Goal: Information Seeking & Learning: Understand process/instructions

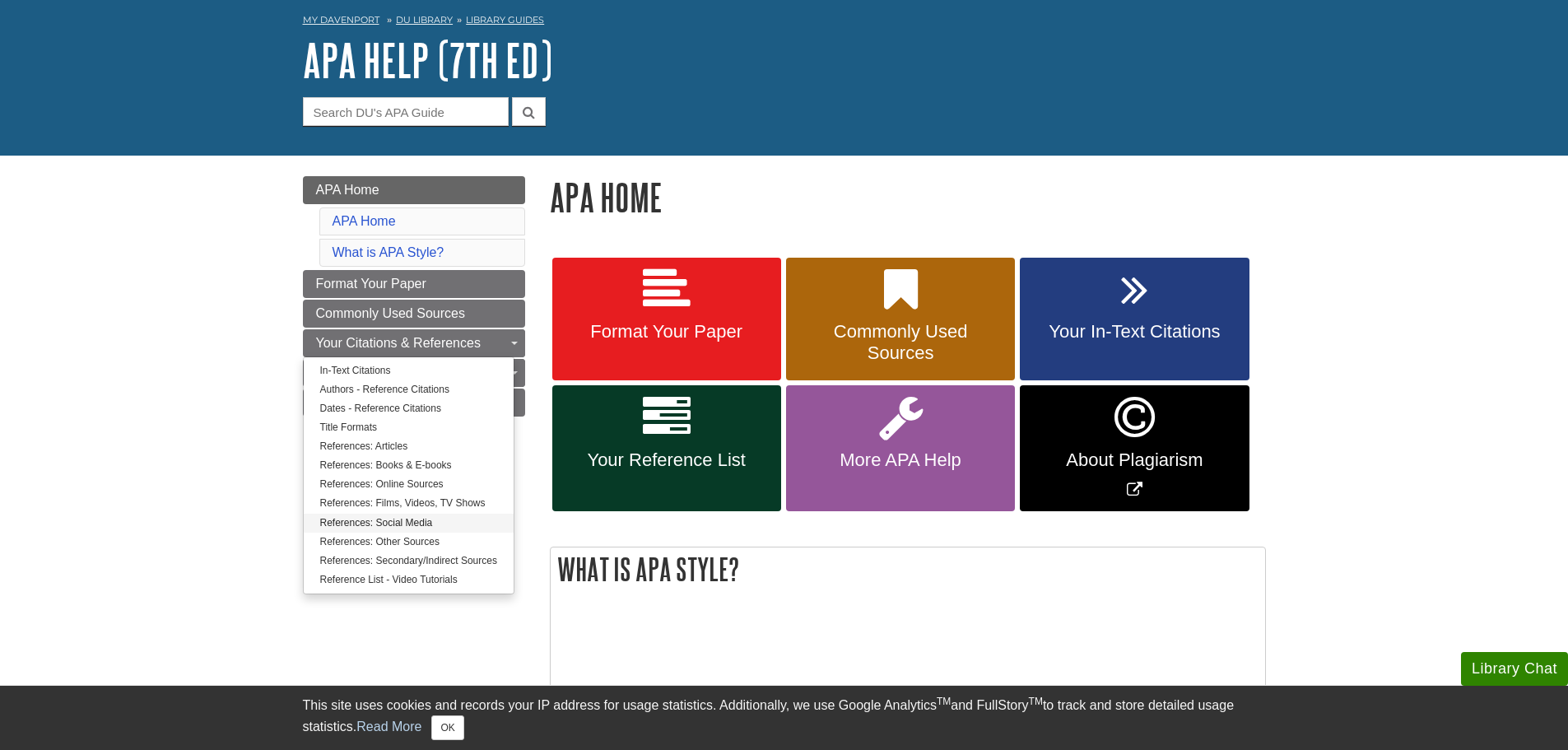
scroll to position [164, 0]
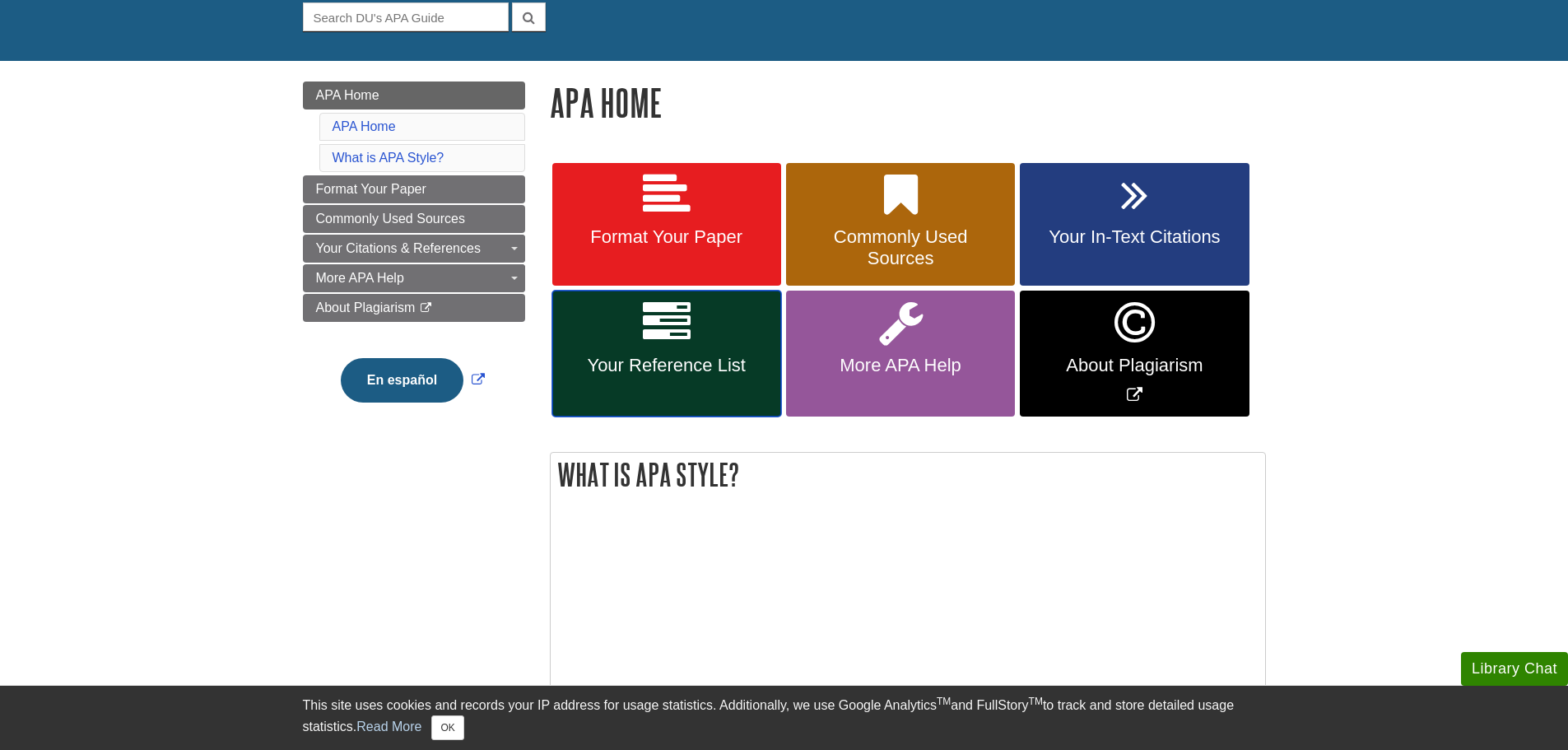
click at [648, 358] on span "Your Reference List" at bounding box center [666, 365] width 204 height 21
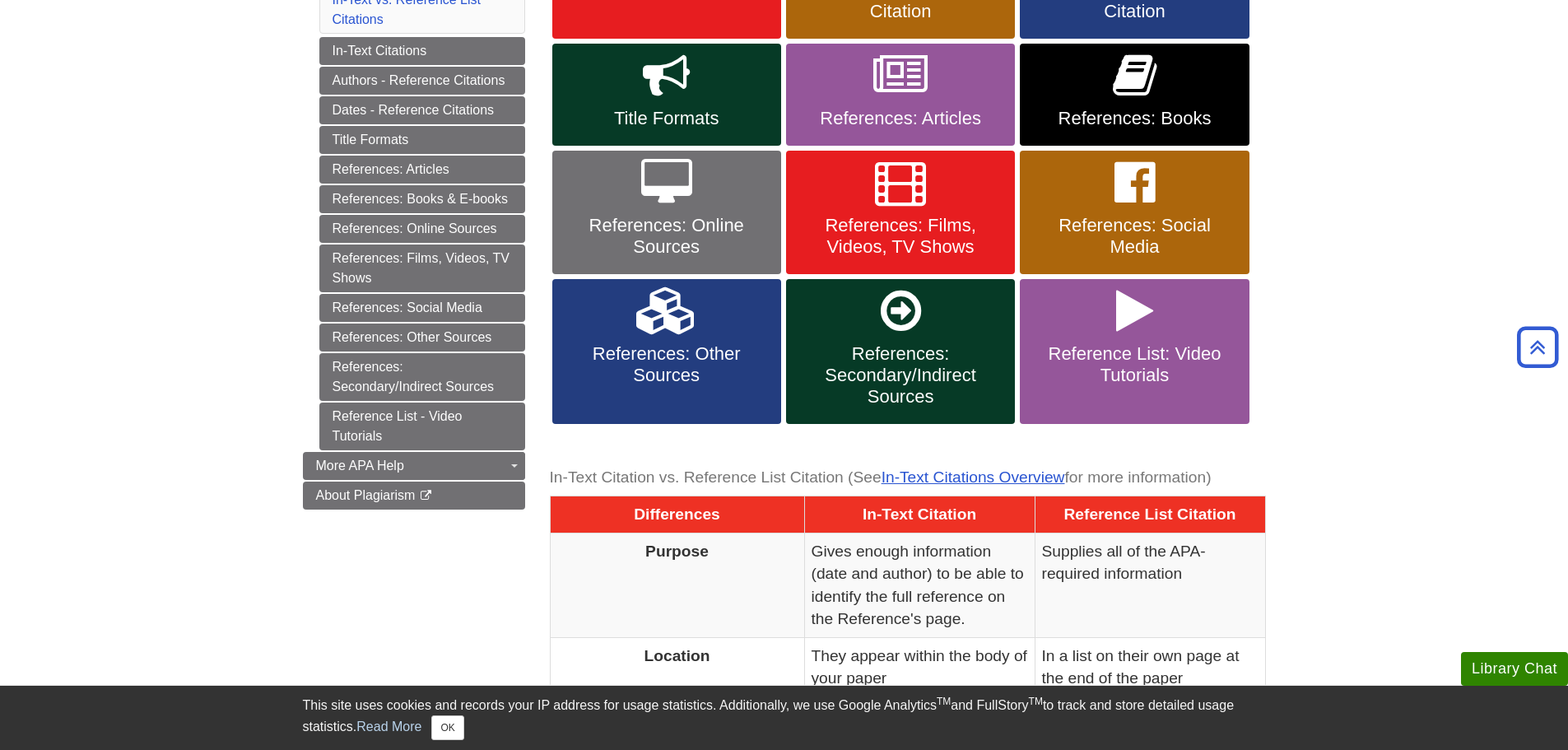
scroll to position [247, 0]
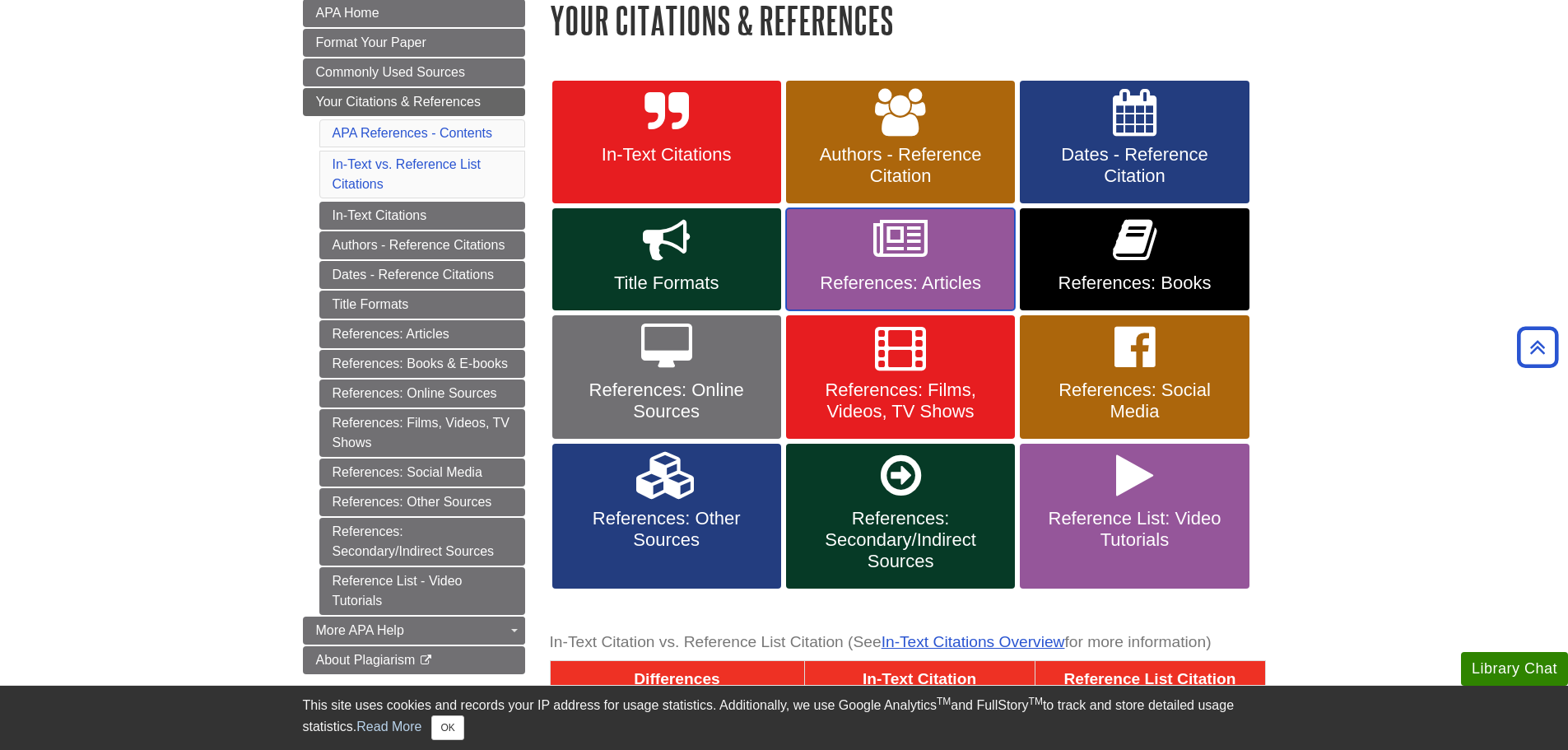
click at [869, 250] on link "References: Articles" at bounding box center [901, 259] width 229 height 102
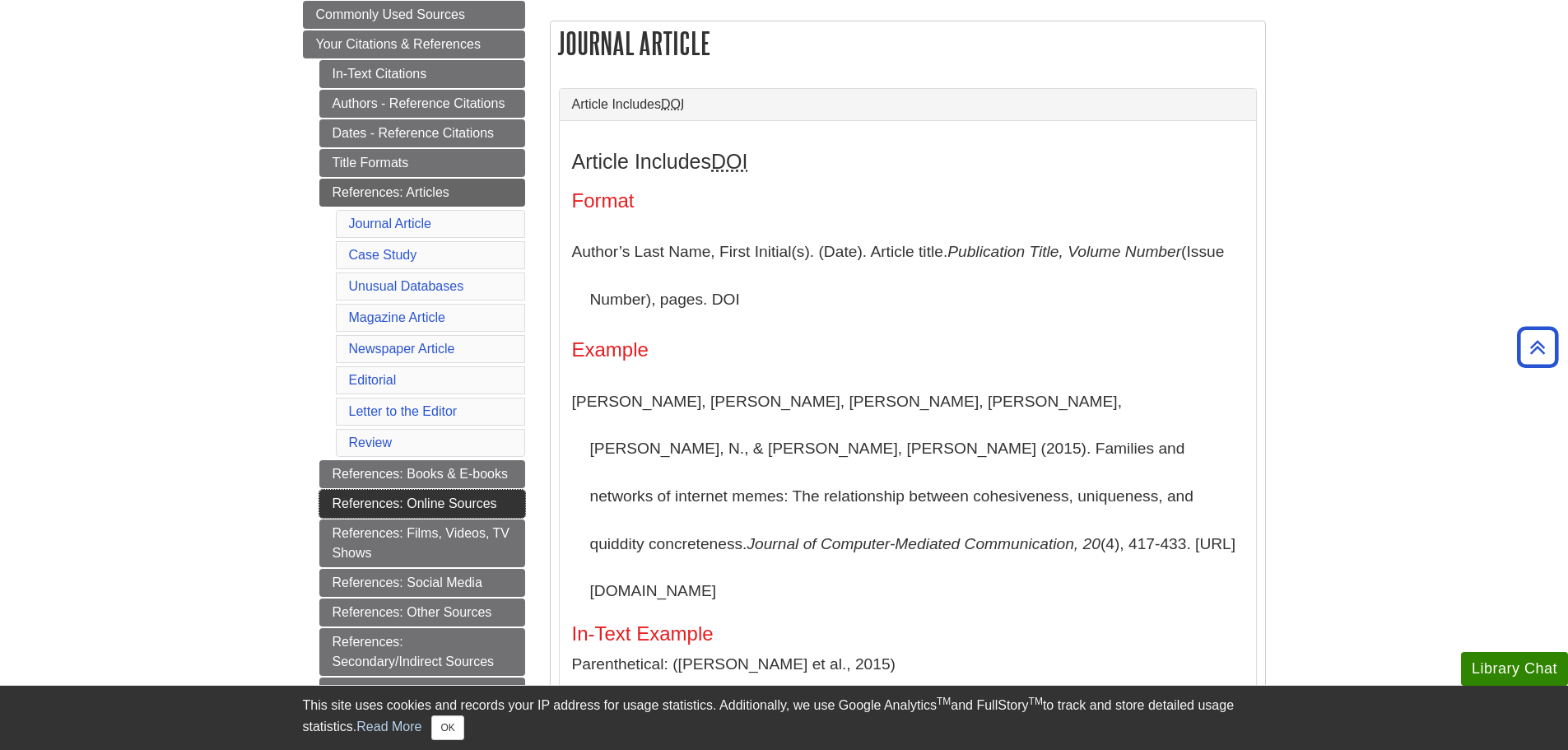
scroll to position [411, 0]
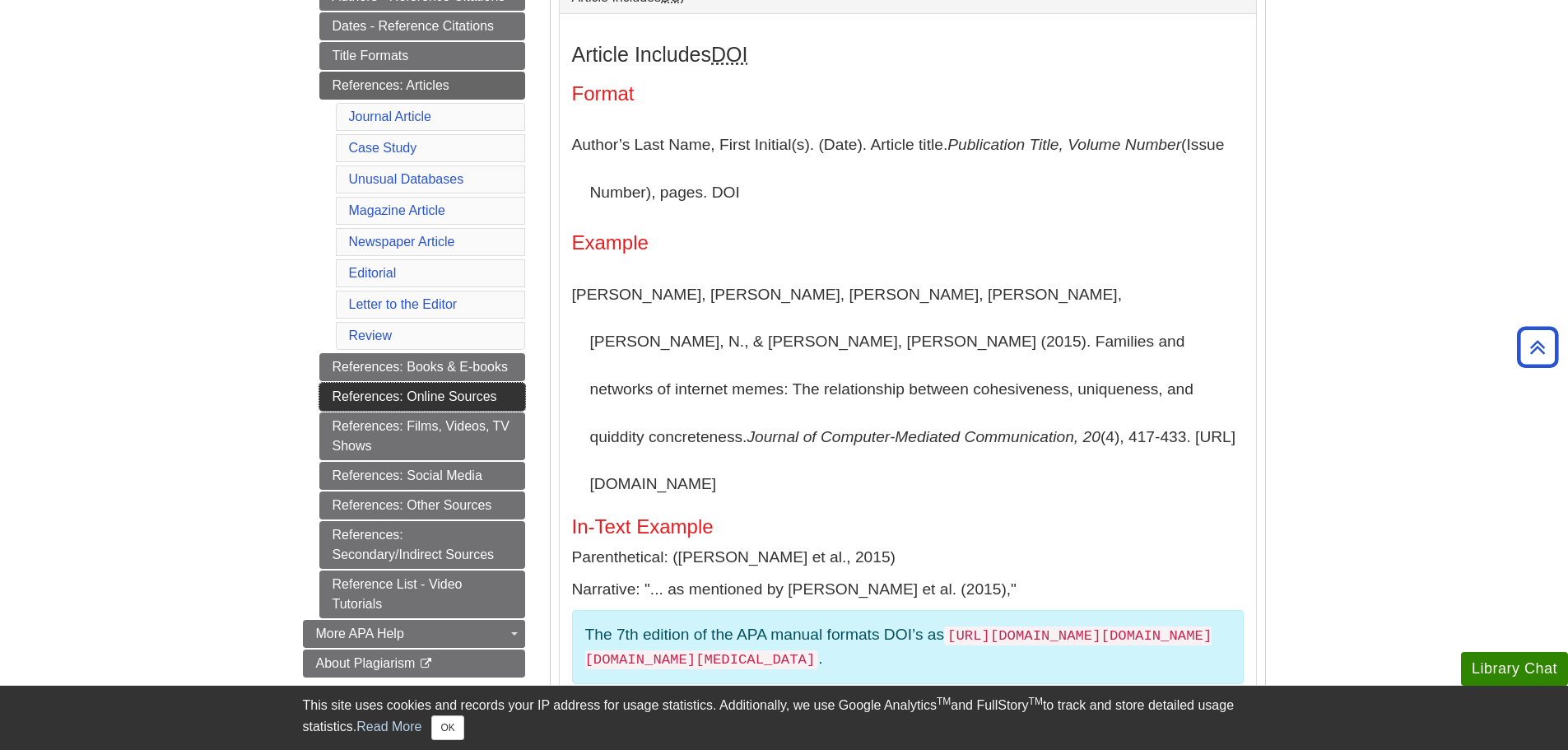
click at [423, 396] on link "References: Online Sources" at bounding box center [422, 396] width 206 height 28
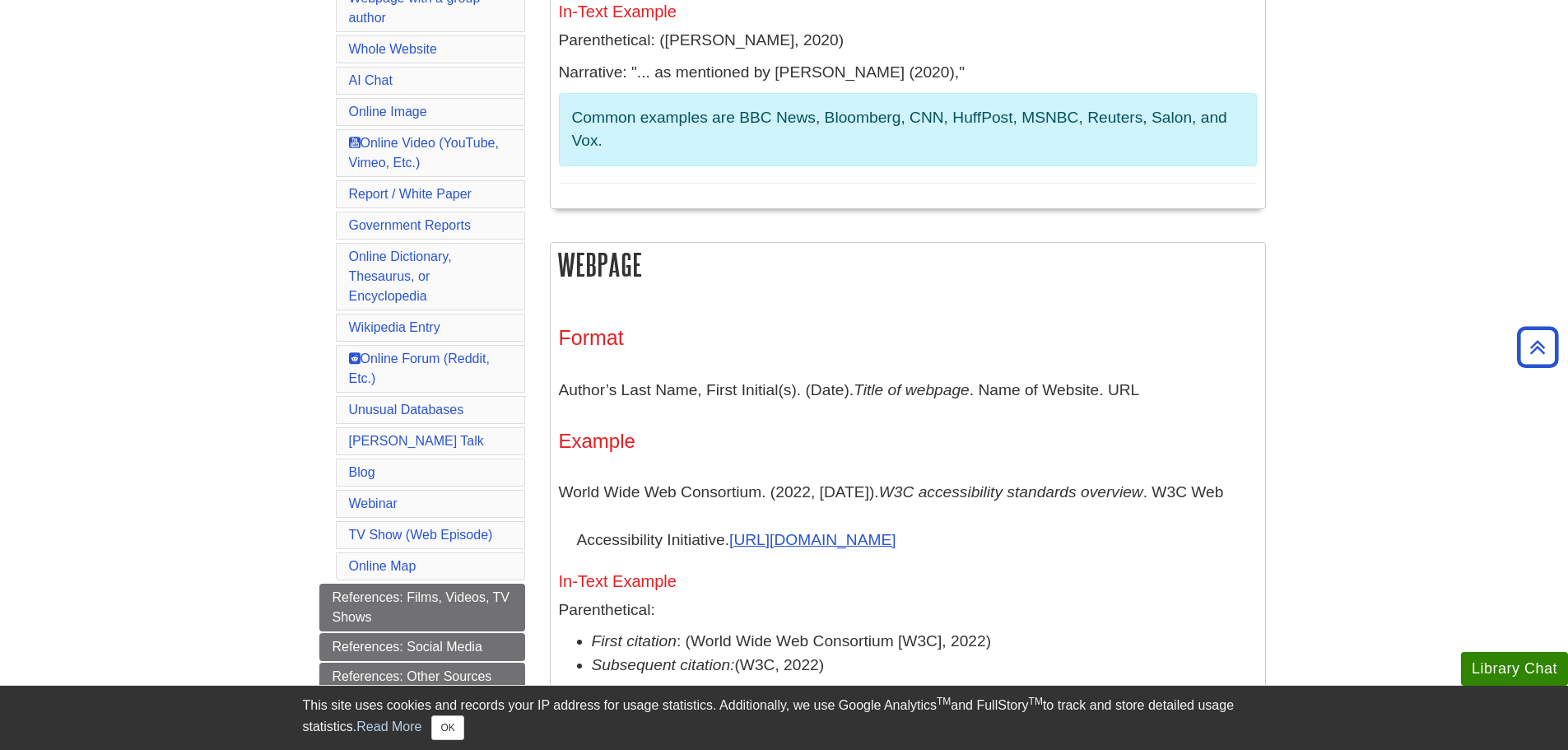
scroll to position [658, 0]
